Goal: Information Seeking & Learning: Learn about a topic

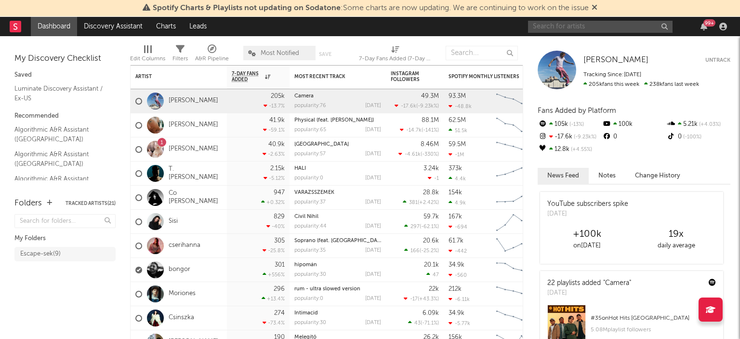
click at [613, 28] on input "text" at bounding box center [600, 27] width 145 height 12
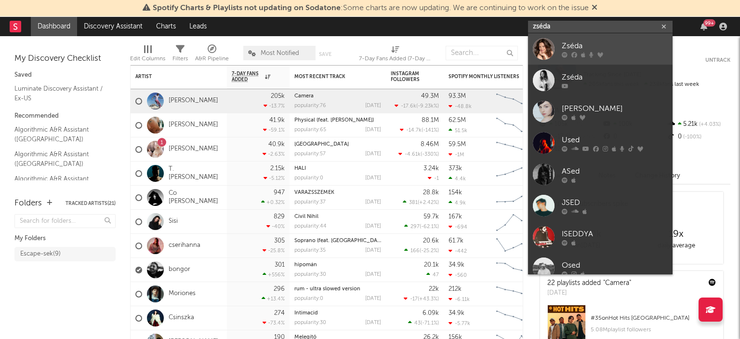
type input "zséda"
click at [593, 48] on div "Zséda" at bounding box center [615, 46] width 106 height 12
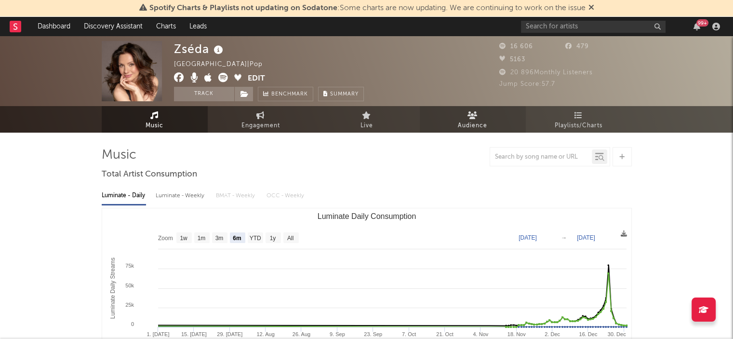
click at [476, 125] on span "Audience" at bounding box center [472, 126] width 29 height 12
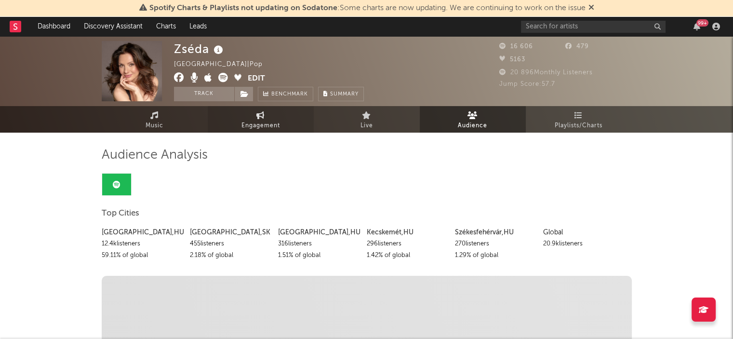
click at [278, 113] on link "Engagement" at bounding box center [261, 119] width 106 height 26
select select "1w"
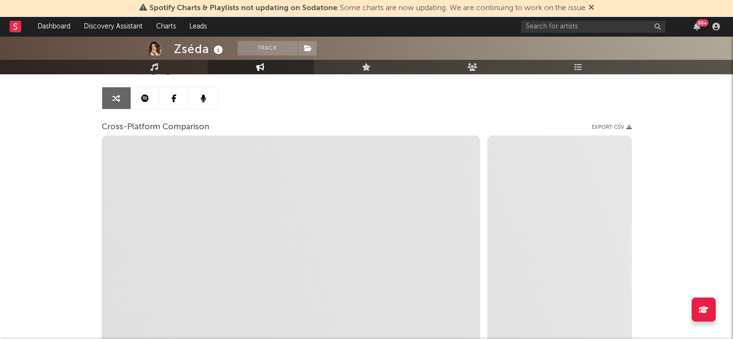
scroll to position [87, 0]
select select "1m"
